Goal: Obtain resource: Download file/media

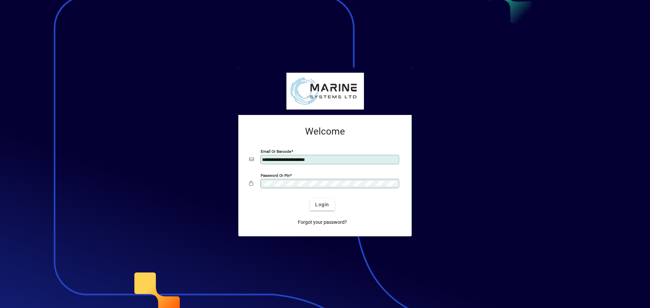
click at [310, 199] on button "Login" at bounding box center [322, 205] width 25 height 12
click at [321, 206] on span "Login" at bounding box center [322, 204] width 14 height 7
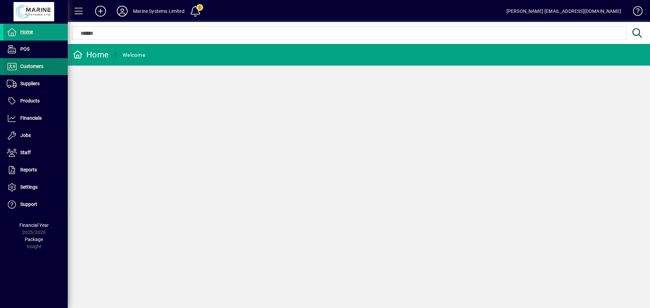
click at [30, 64] on span "Customers" at bounding box center [31, 66] width 23 height 5
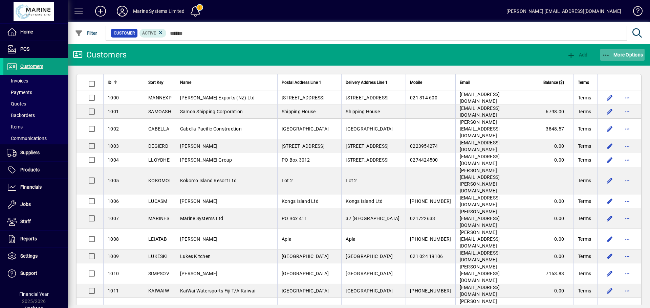
click at [605, 53] on icon "button" at bounding box center [606, 55] width 8 height 7
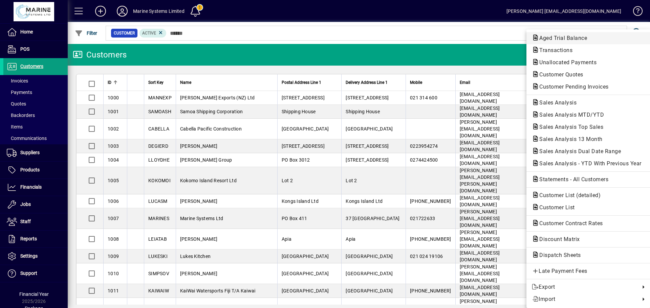
click at [565, 37] on span "Aged Trial Balance" at bounding box center [561, 38] width 59 height 6
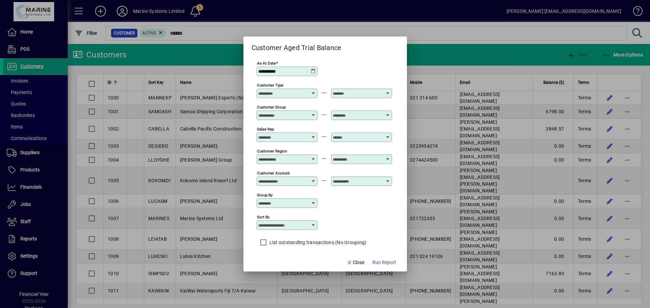
click at [311, 226] on icon at bounding box center [313, 225] width 5 height 5
click at [289, 254] on div "Customer Name" at bounding box center [283, 252] width 42 height 7
type input "**********"
click at [387, 263] on span "Run Report" at bounding box center [384, 262] width 24 height 7
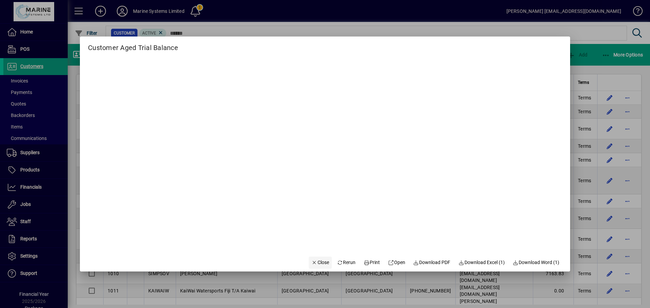
click at [315, 265] on span "Close" at bounding box center [320, 262] width 18 height 7
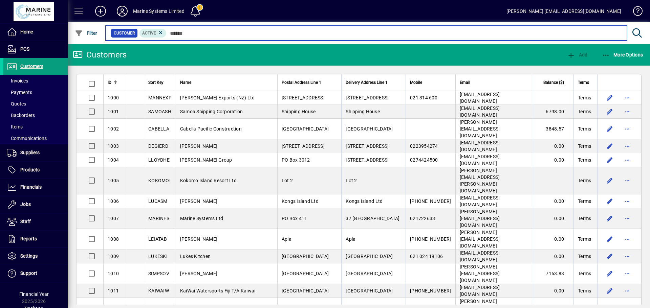
click at [179, 31] on input "text" at bounding box center [393, 32] width 455 height 9
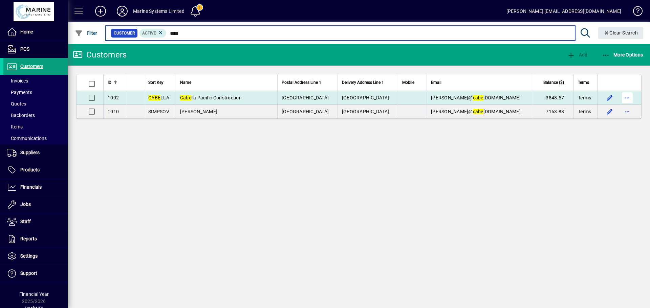
type input "****"
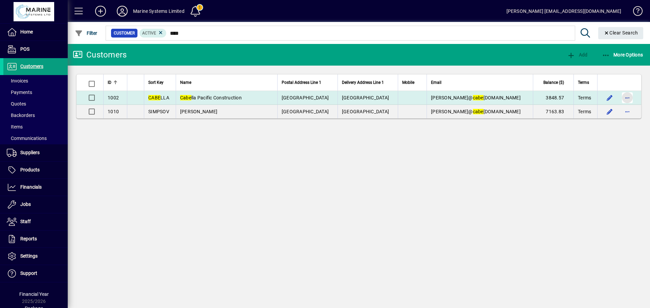
click at [629, 100] on span "button" at bounding box center [627, 98] width 16 height 16
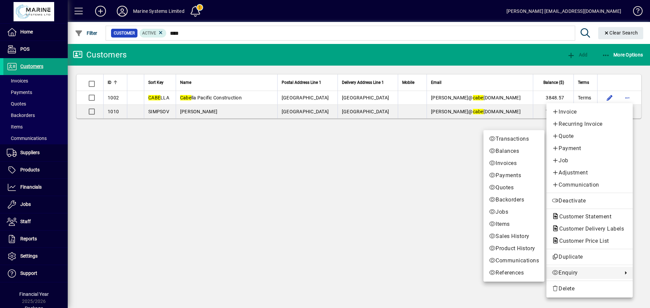
click at [568, 272] on span "Enquiry" at bounding box center [584, 273] width 67 height 8
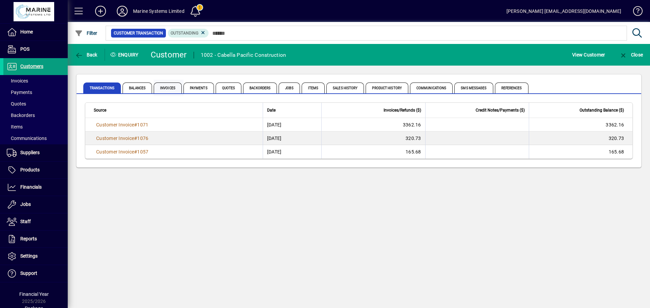
click at [171, 87] on span "Invoices" at bounding box center [168, 88] width 28 height 11
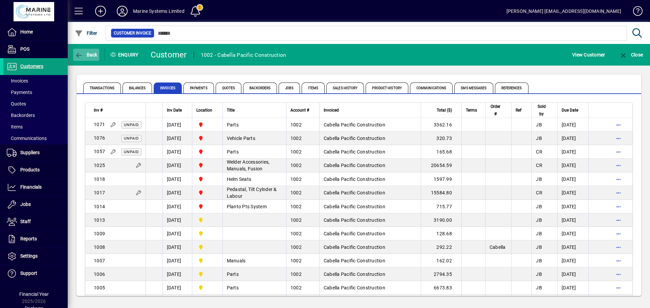
click at [77, 52] on icon "button" at bounding box center [79, 55] width 8 height 7
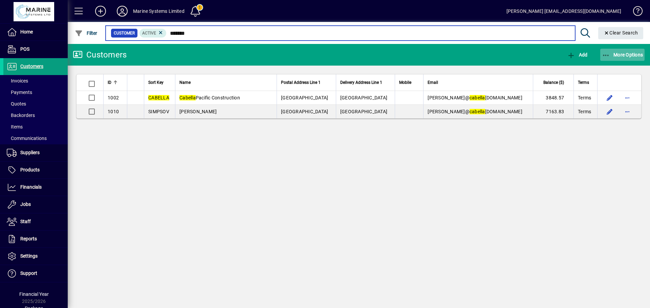
type input "*******"
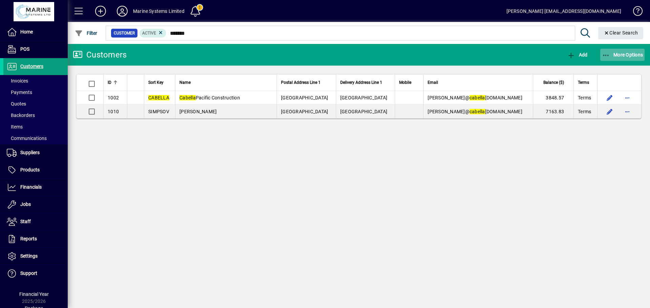
click at [603, 54] on icon "button" at bounding box center [606, 55] width 8 height 7
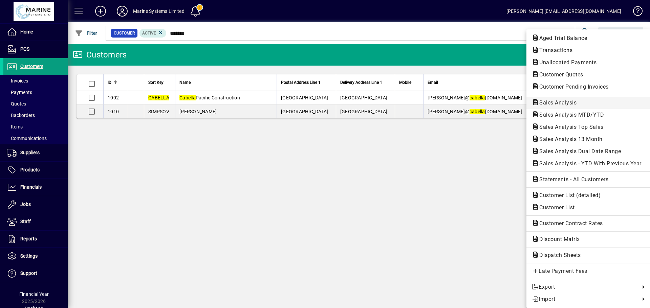
click at [561, 101] on span "Sales Analysis" at bounding box center [556, 102] width 48 height 6
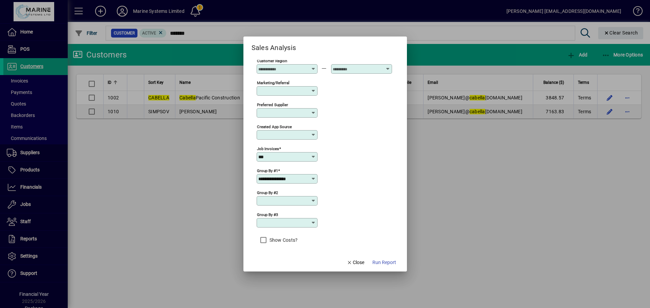
scroll to position [246, 0]
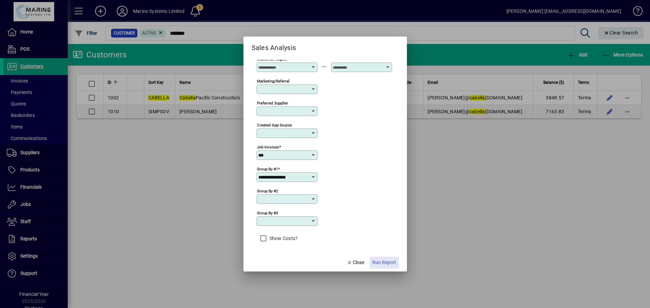
click at [383, 261] on span "Run Report" at bounding box center [384, 262] width 24 height 7
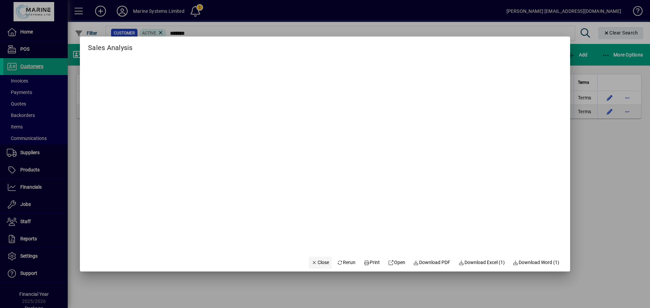
click at [314, 260] on span "Close" at bounding box center [320, 262] width 18 height 7
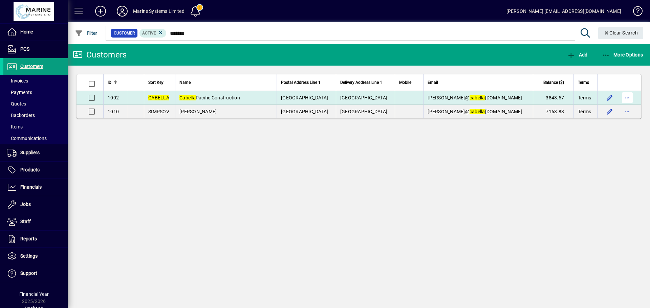
click at [625, 95] on span "button" at bounding box center [627, 98] width 16 height 16
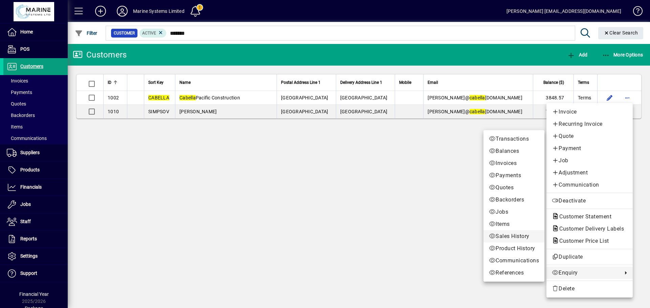
click at [518, 235] on span "Sales History" at bounding box center [514, 236] width 50 height 8
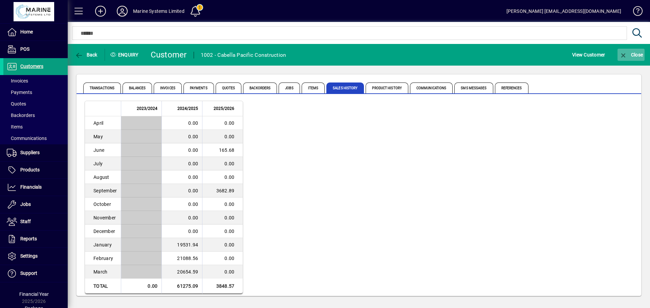
click at [623, 52] on icon "button" at bounding box center [623, 55] width 8 height 7
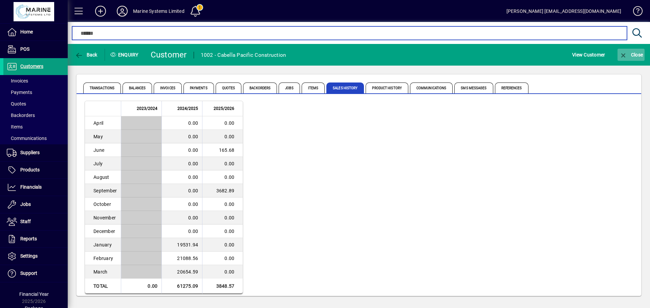
type input "*******"
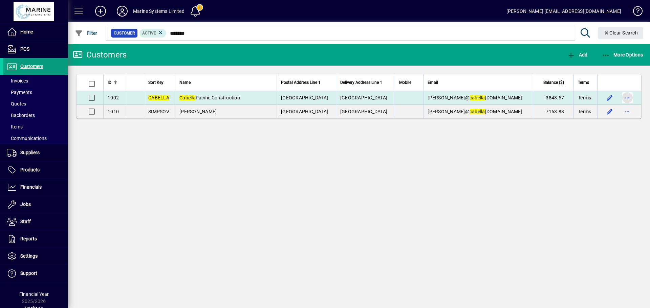
click at [624, 99] on span "button" at bounding box center [627, 98] width 16 height 16
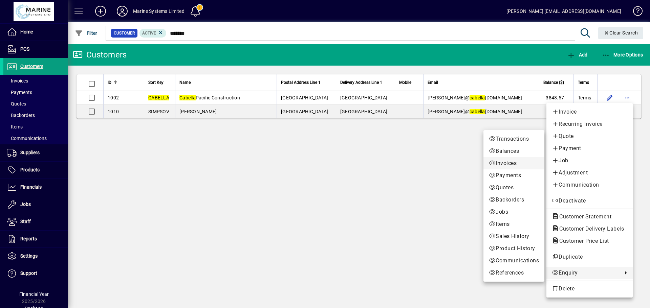
click at [510, 163] on span "Invoices" at bounding box center [514, 163] width 50 height 8
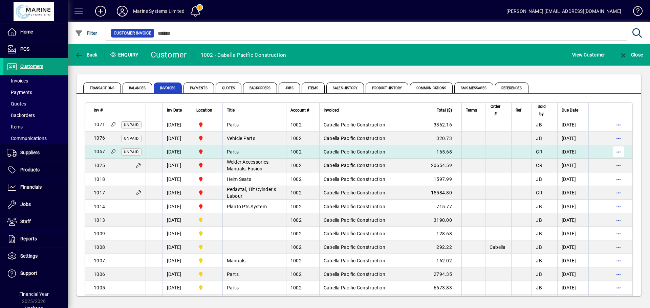
click at [615, 152] on span "button" at bounding box center [618, 152] width 16 height 16
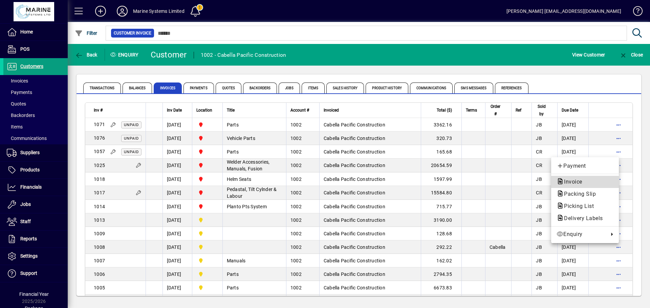
click at [574, 182] on span "Invoice" at bounding box center [570, 182] width 29 height 6
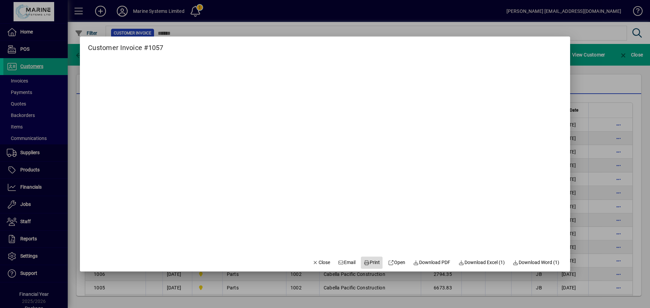
click at [373, 264] on span "Print" at bounding box center [371, 262] width 16 height 7
click at [313, 261] on span "Close" at bounding box center [321, 262] width 18 height 7
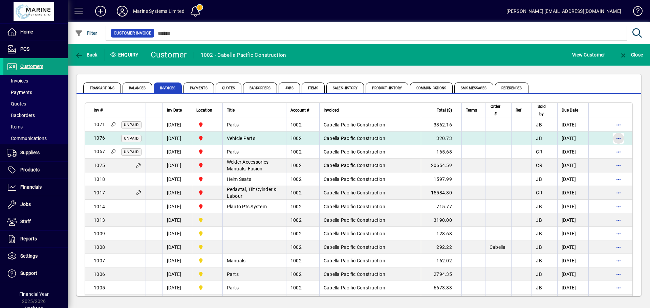
click at [616, 137] on span "button" at bounding box center [618, 138] width 16 height 16
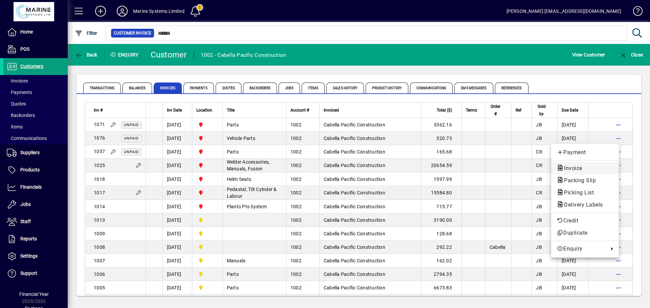
click at [573, 166] on span "Invoice" at bounding box center [570, 168] width 29 height 6
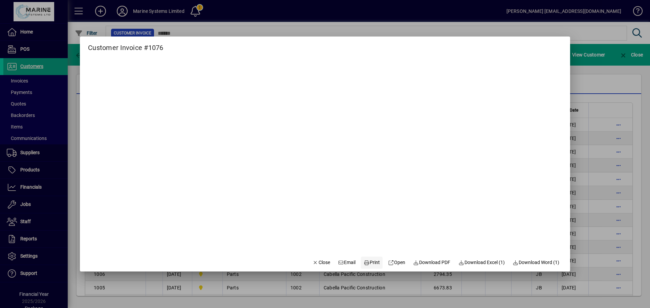
click at [366, 261] on span "Print" at bounding box center [371, 262] width 16 height 7
click at [319, 264] on span "Close" at bounding box center [321, 262] width 18 height 7
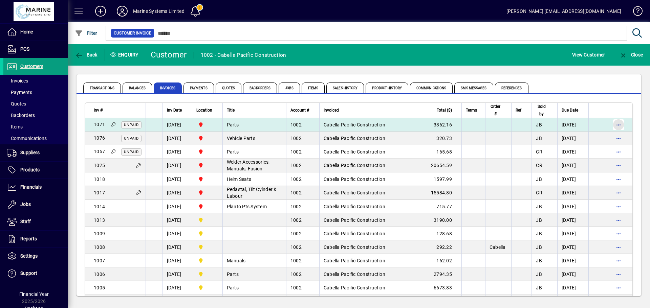
click at [613, 125] on span "button" at bounding box center [618, 125] width 16 height 16
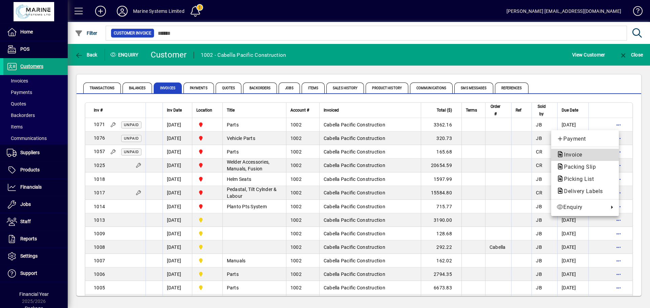
click at [570, 156] on span "Invoice" at bounding box center [570, 155] width 29 height 6
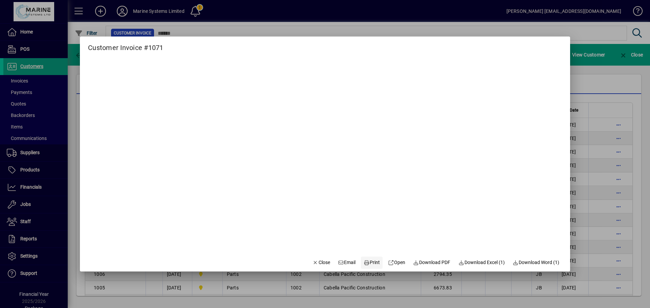
click at [366, 262] on span "Print" at bounding box center [371, 262] width 16 height 7
click at [316, 265] on span "Close" at bounding box center [321, 262] width 18 height 7
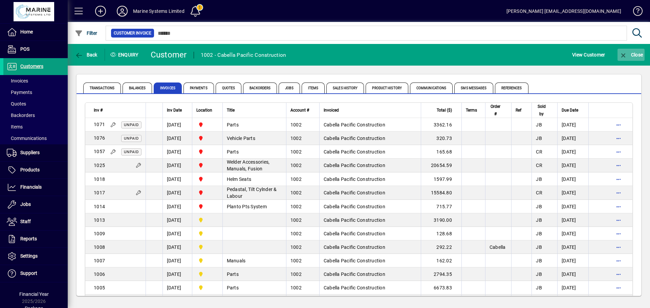
click at [624, 53] on icon "button" at bounding box center [623, 55] width 8 height 7
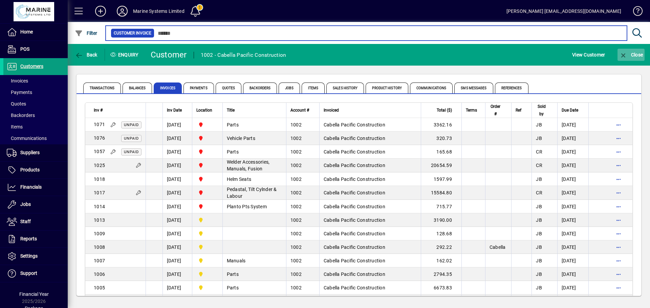
type input "*******"
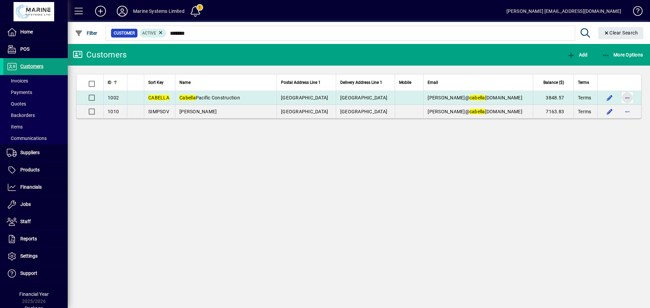
click at [628, 98] on span "button" at bounding box center [627, 98] width 16 height 16
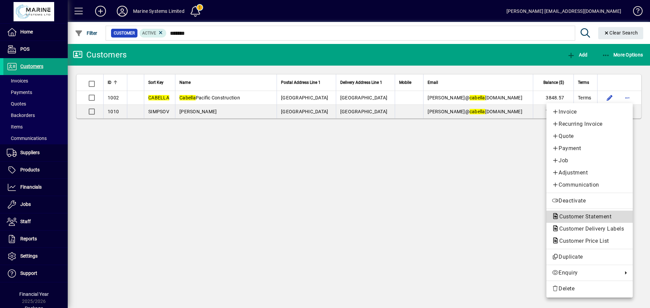
click at [575, 216] on span "Customer Statement" at bounding box center [582, 216] width 63 height 6
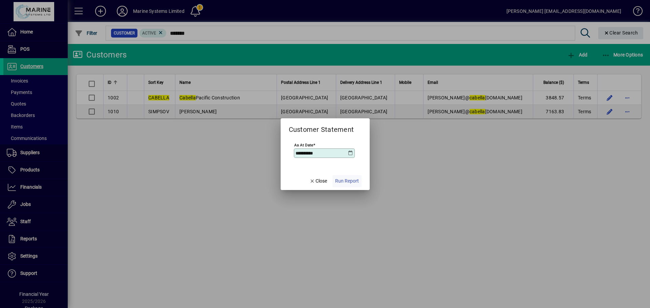
click at [345, 182] on span "Run Report" at bounding box center [347, 181] width 24 height 7
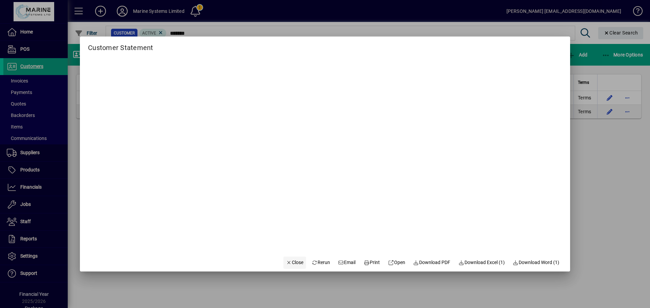
click at [290, 262] on span "Close" at bounding box center [295, 262] width 18 height 7
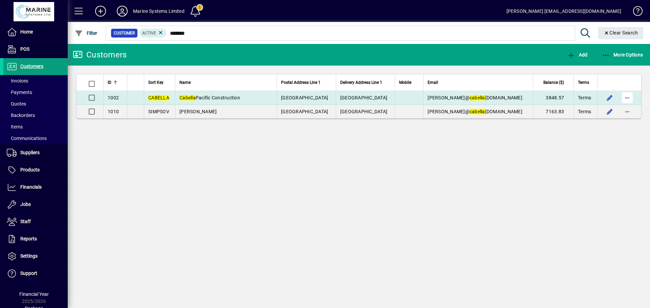
click at [626, 96] on span "button" at bounding box center [627, 98] width 16 height 16
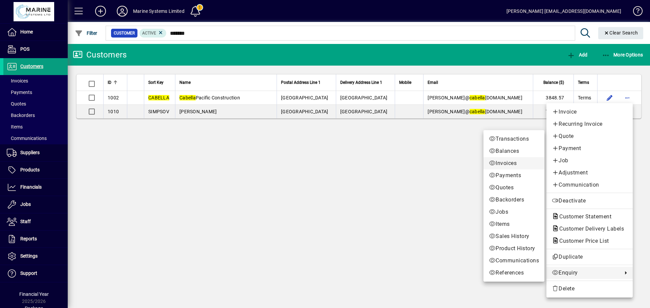
click at [501, 163] on span "Invoices" at bounding box center [514, 163] width 50 height 8
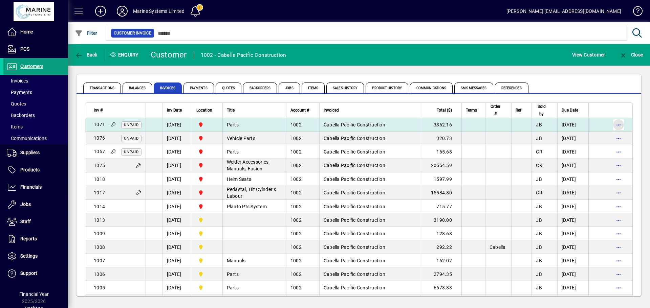
click at [610, 125] on span "button" at bounding box center [618, 125] width 16 height 16
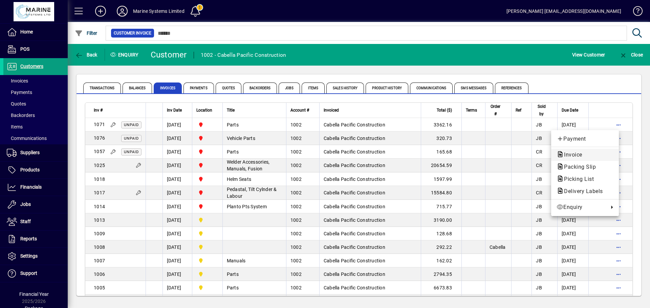
click at [581, 155] on span "Invoice" at bounding box center [570, 155] width 29 height 6
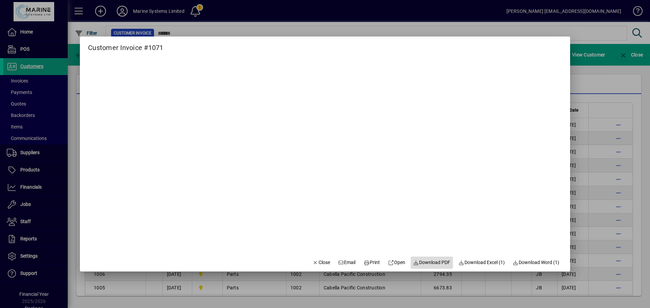
click at [429, 263] on span "Download PDF" at bounding box center [431, 262] width 37 height 7
click at [424, 263] on span "Download PDF" at bounding box center [431, 262] width 37 height 7
click at [314, 264] on span "Close" at bounding box center [321, 262] width 18 height 7
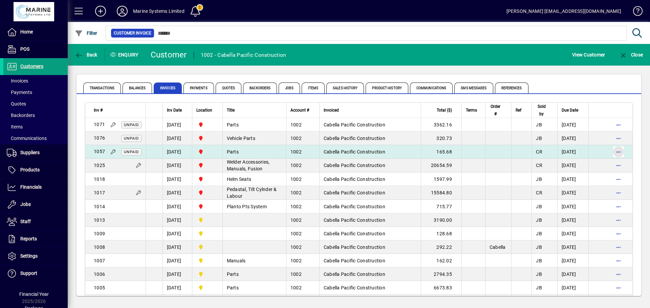
click at [614, 153] on span "button" at bounding box center [618, 152] width 16 height 16
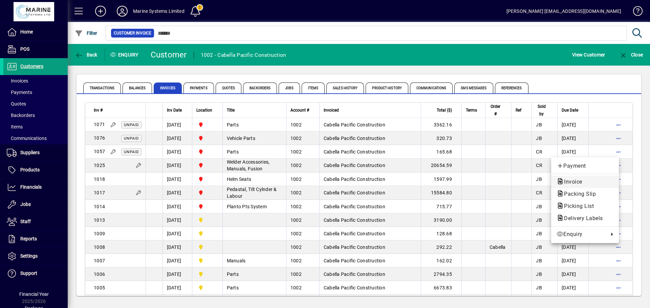
click at [570, 182] on span "Invoice" at bounding box center [570, 182] width 29 height 6
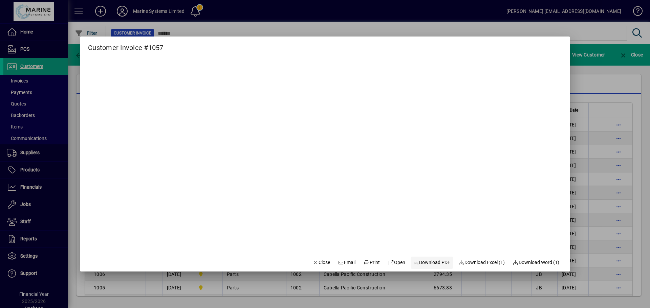
click at [430, 262] on span "Download PDF" at bounding box center [431, 262] width 37 height 7
click at [312, 264] on span "Close" at bounding box center [321, 262] width 18 height 7
